Goal: Information Seeking & Learning: Learn about a topic

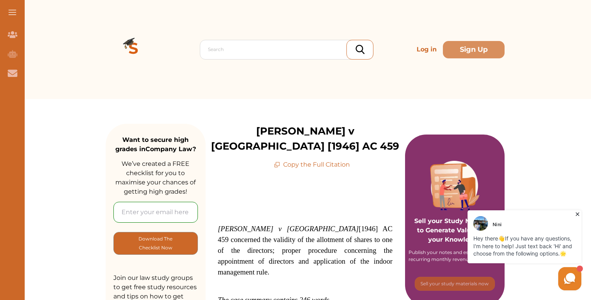
click at [579, 214] on icon at bounding box center [578, 214] width 8 height 8
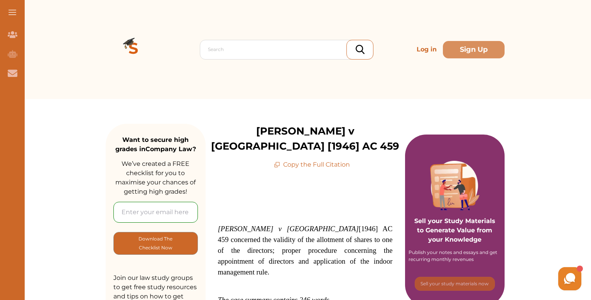
drag, startPoint x: 218, startPoint y: 210, endPoint x: 276, endPoint y: 235, distance: 64.0
click at [276, 235] on span "Morris v Kanssen [1946] AC 459 concerned the validity of the allotment of share…" at bounding box center [305, 249] width 175 height 51
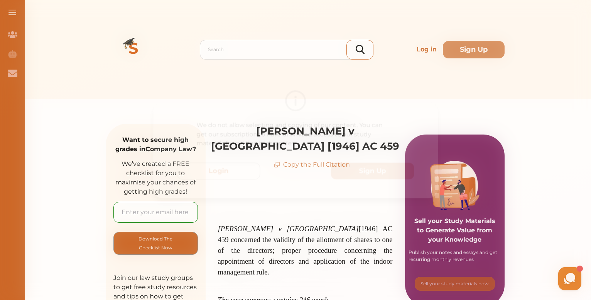
click at [543, 51] on div "We do not allow selecting and copying of our content. You can get our subscript…" at bounding box center [295, 150] width 591 height 300
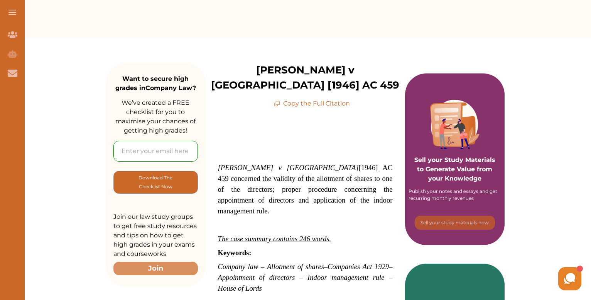
scroll to position [63, 0]
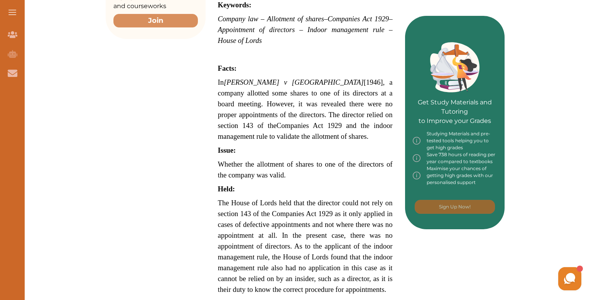
scroll to position [306, 0]
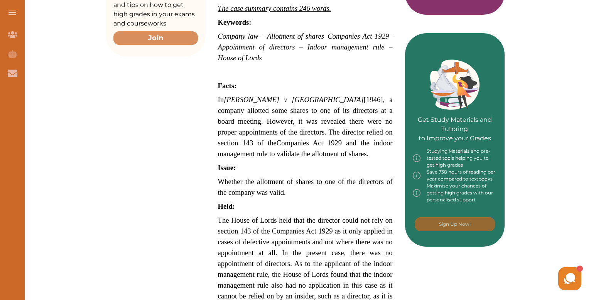
scroll to position [290, 0]
